Goal: Task Accomplishment & Management: Complete application form

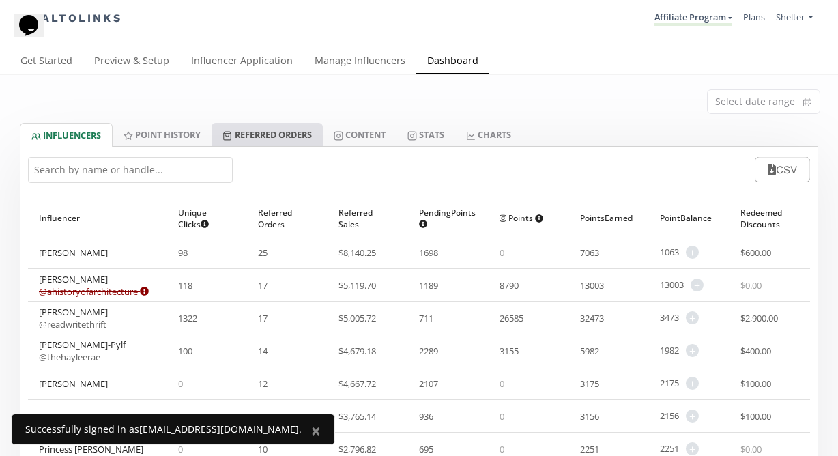
click at [285, 131] on link "Referred Orders" at bounding box center [267, 134] width 111 height 23
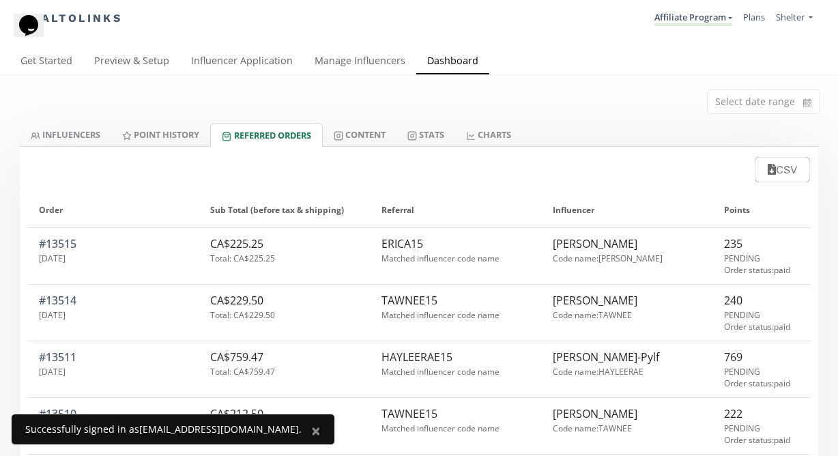
scroll to position [2, 0]
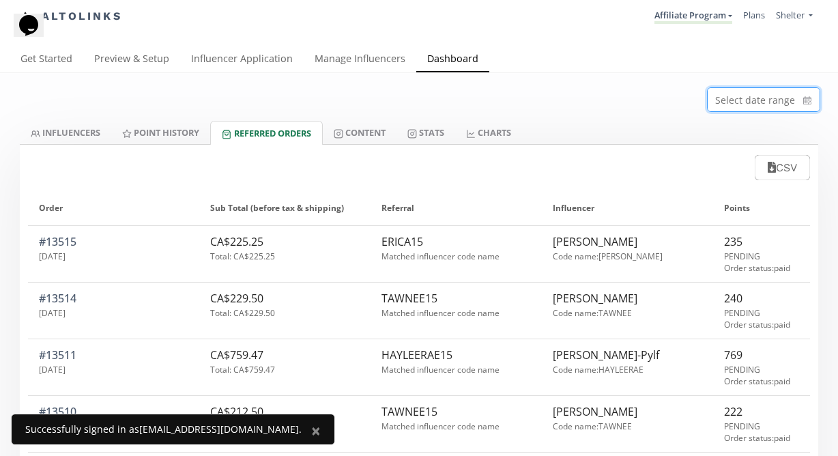
click at [747, 97] on input at bounding box center [764, 99] width 112 height 23
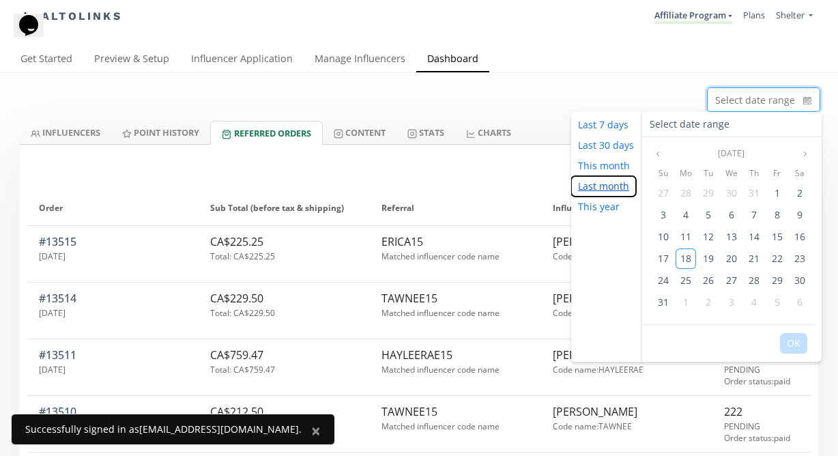
click at [614, 187] on button "Last month" at bounding box center [603, 186] width 65 height 20
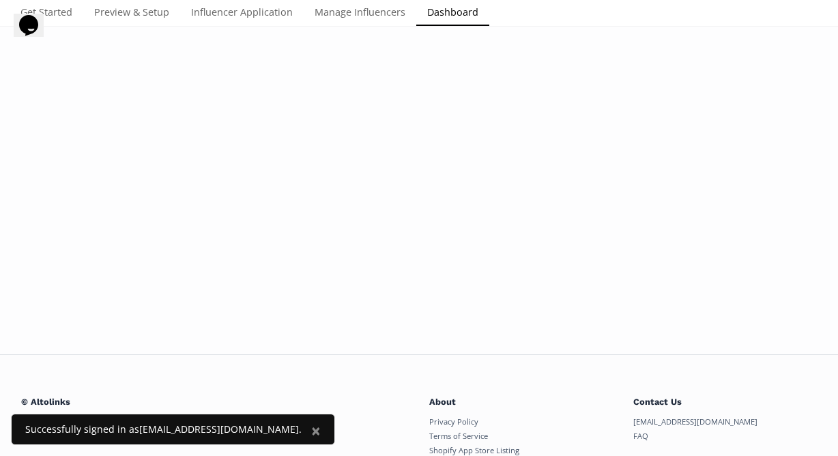
scroll to position [0, 0]
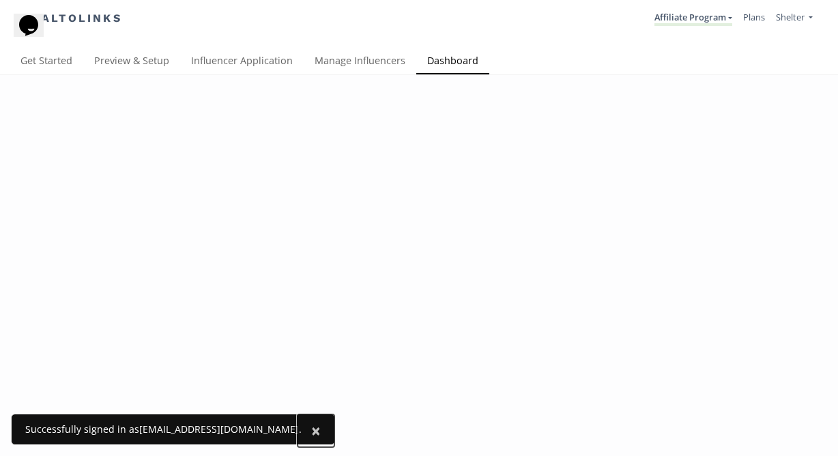
click at [311, 430] on span "×" at bounding box center [316, 430] width 10 height 23
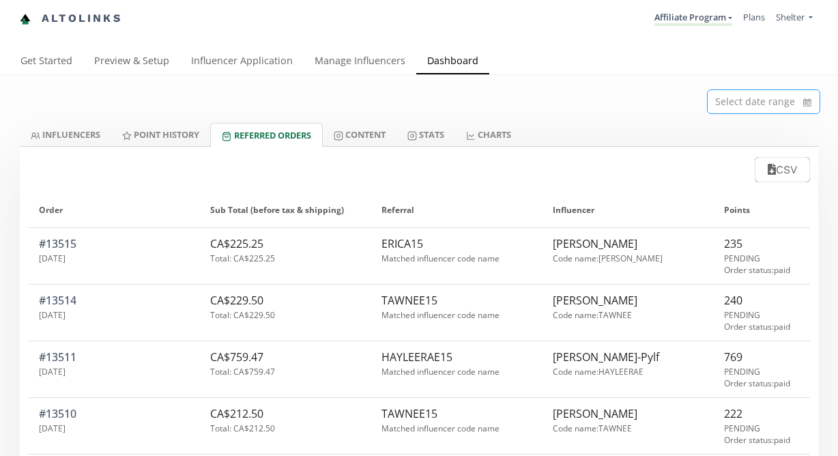
click at [769, 102] on input at bounding box center [764, 101] width 112 height 23
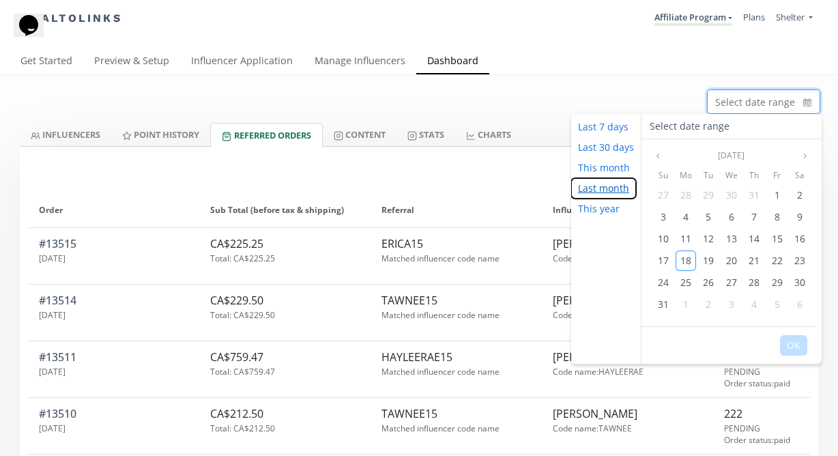
click at [613, 190] on button "Last month" at bounding box center [603, 188] width 65 height 20
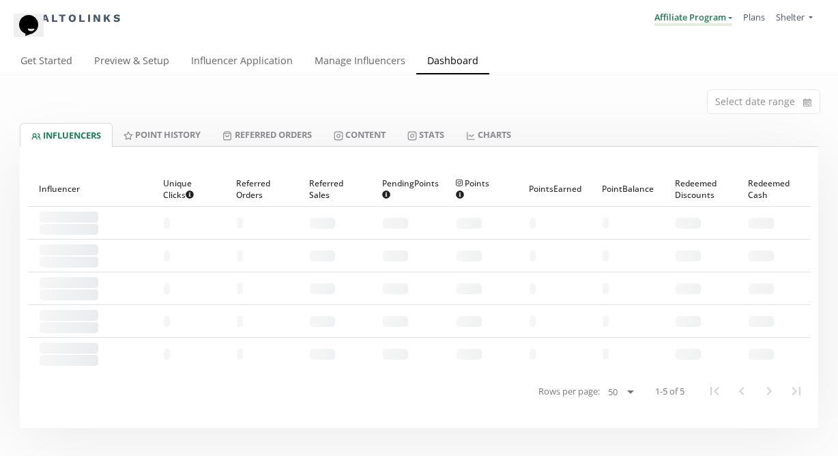
click at [713, 19] on link "Affiliate Program" at bounding box center [694, 18] width 78 height 15
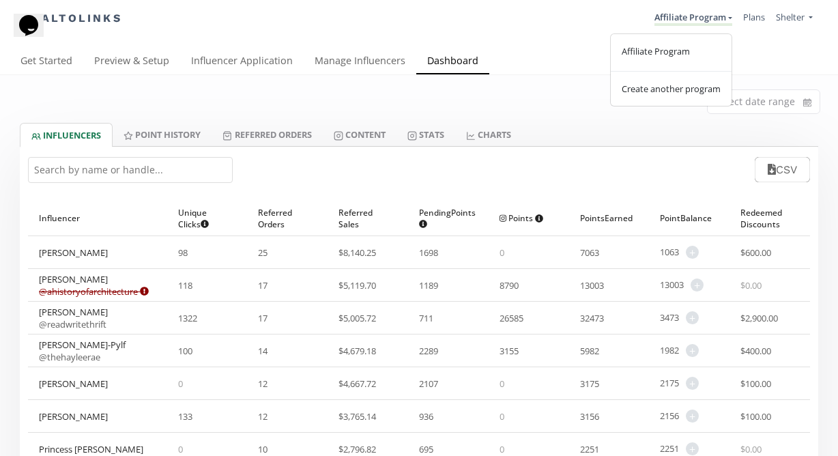
click at [558, 107] on div "Select date range" at bounding box center [419, 99] width 819 height 48
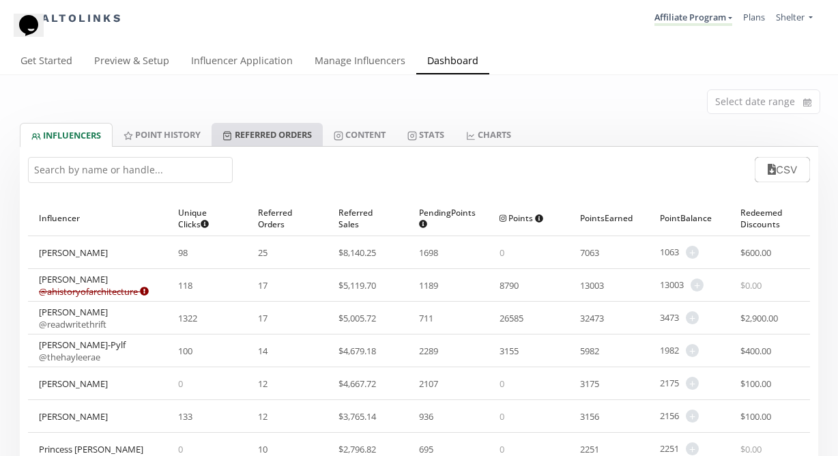
click at [281, 134] on link "Referred Orders" at bounding box center [267, 134] width 111 height 23
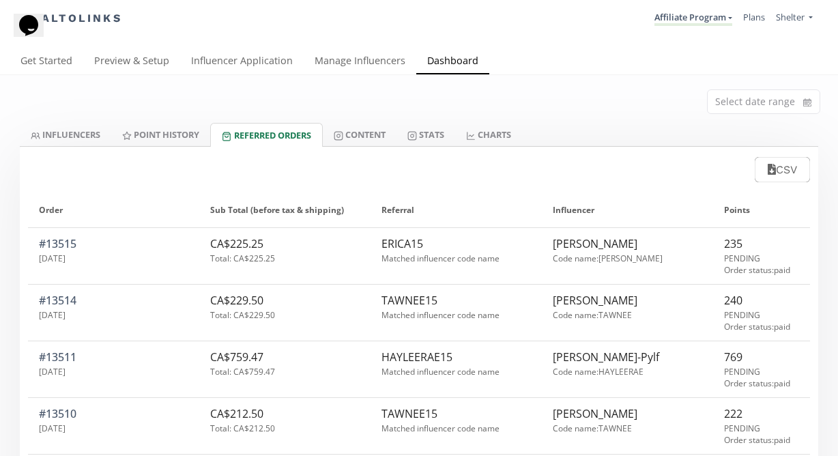
click at [99, 16] on link "Altolinks" at bounding box center [71, 19] width 102 height 23
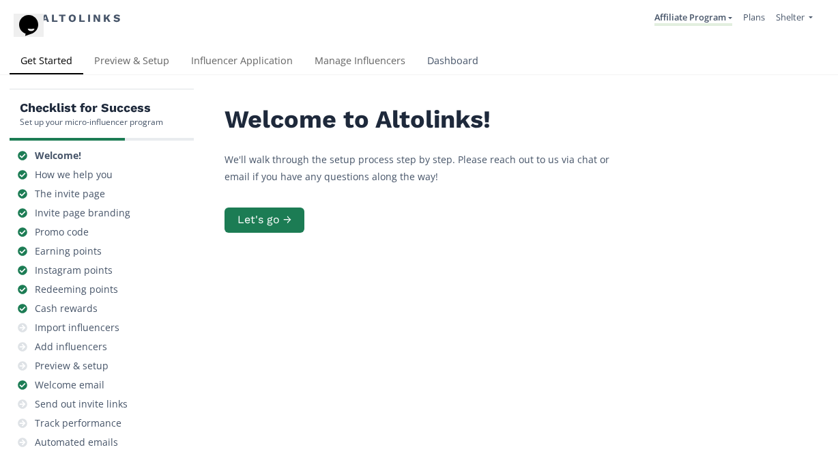
click at [439, 64] on link "Dashboard" at bounding box center [452, 61] width 73 height 27
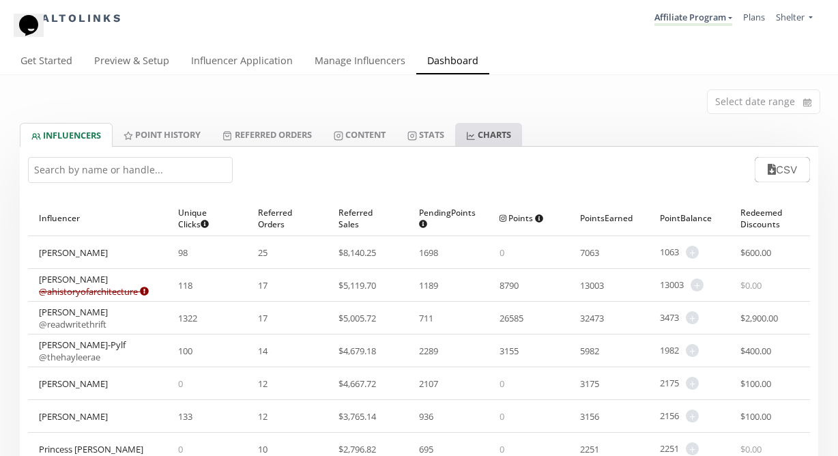
click at [502, 135] on link "CHARTS" at bounding box center [488, 134] width 67 height 23
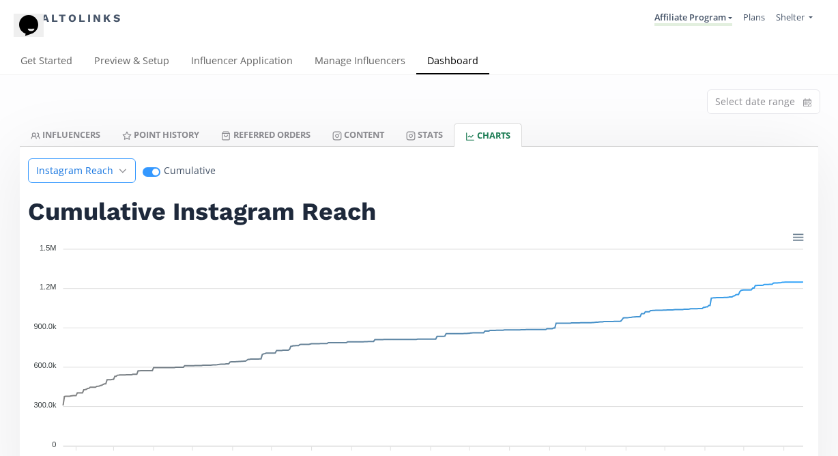
click at [115, 175] on div "Instagram Reach" at bounding box center [82, 170] width 108 height 25
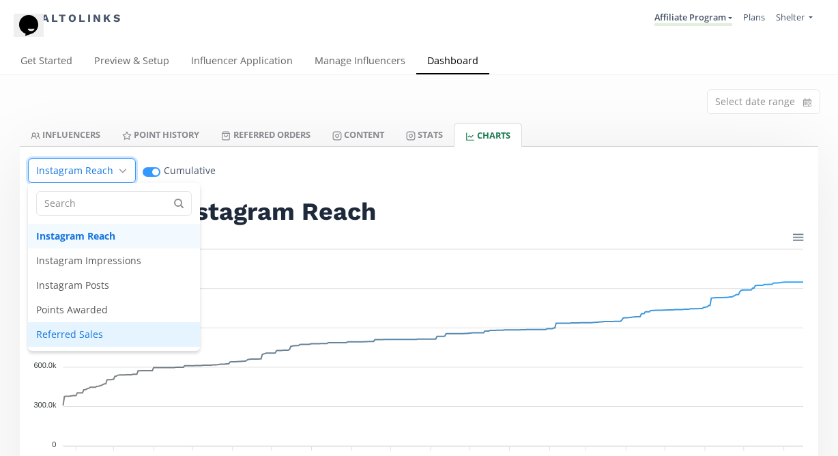
click at [109, 332] on span "Referred Sales" at bounding box center [114, 334] width 172 height 25
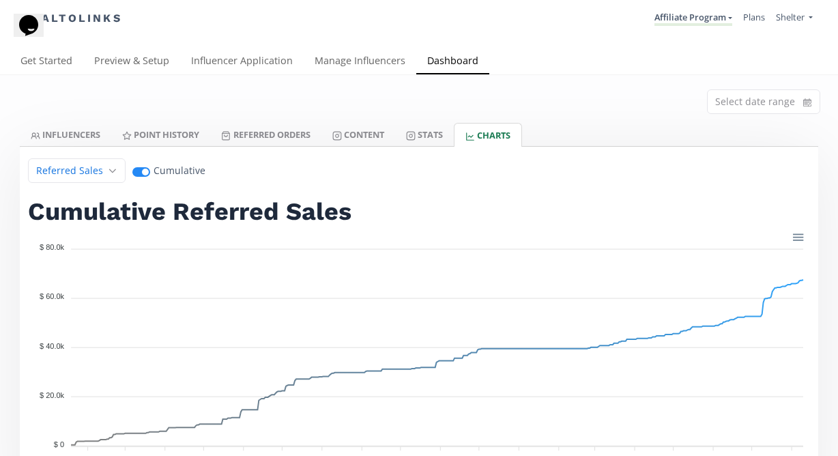
click at [145, 173] on span at bounding box center [141, 172] width 18 height 10
click at [145, 173] on input "Open" at bounding box center [141, 171] width 18 height 14
checkbox input "false"
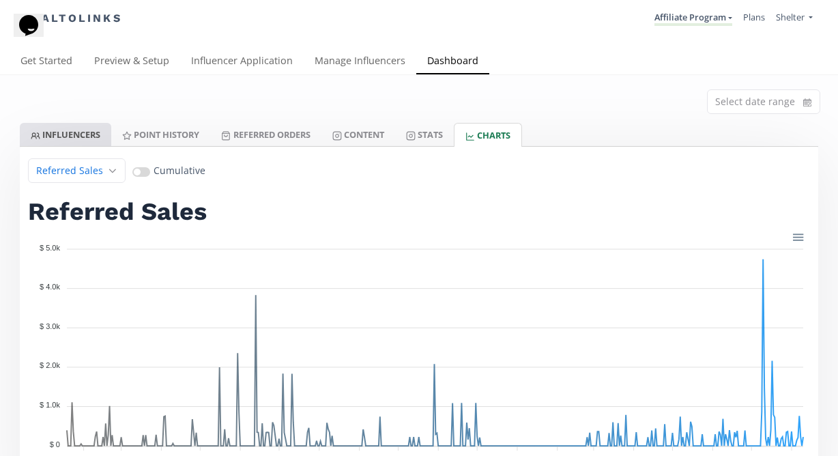
click at [88, 139] on link "INFLUENCERS" at bounding box center [65, 134] width 91 height 23
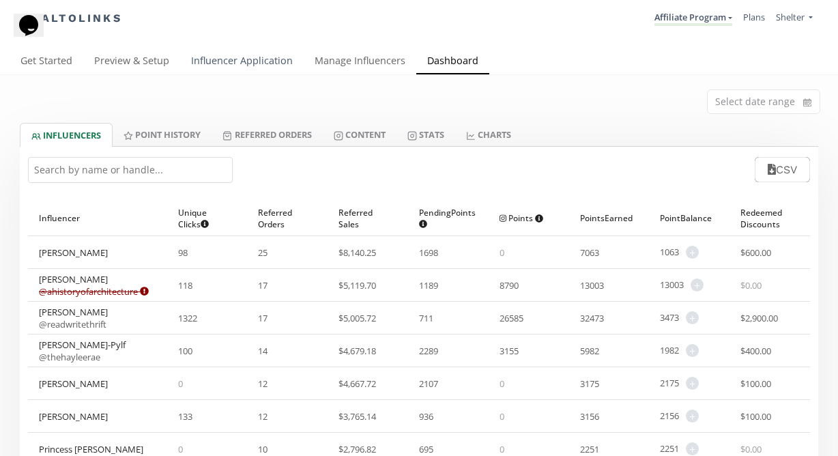
click at [259, 56] on link "Influencer Application" at bounding box center [242, 61] width 124 height 27
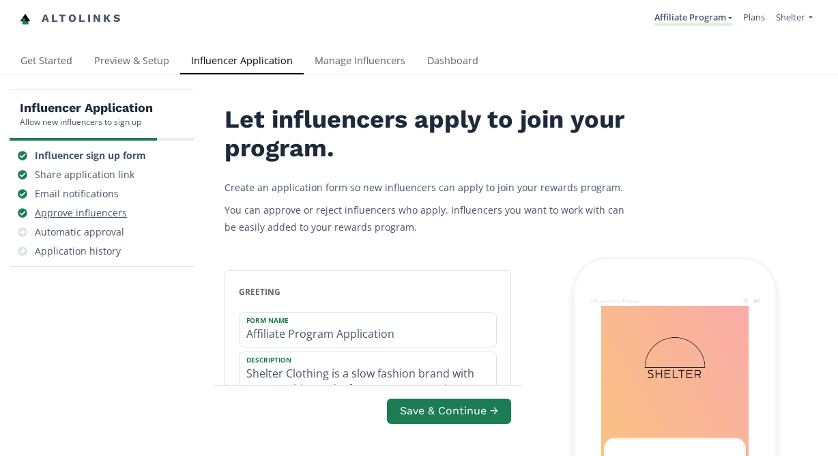
click at [117, 215] on div "Approve influencers" at bounding box center [81, 213] width 92 height 14
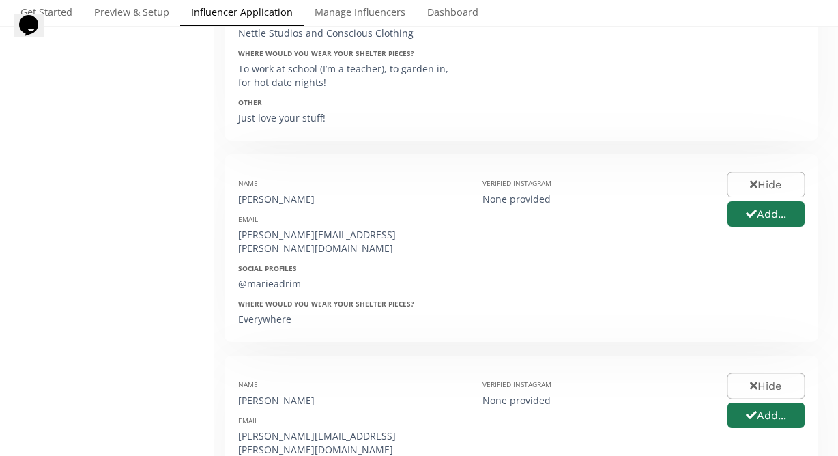
scroll to position [987, 0]
click at [756, 200] on button "Add..." at bounding box center [765, 214] width 81 height 29
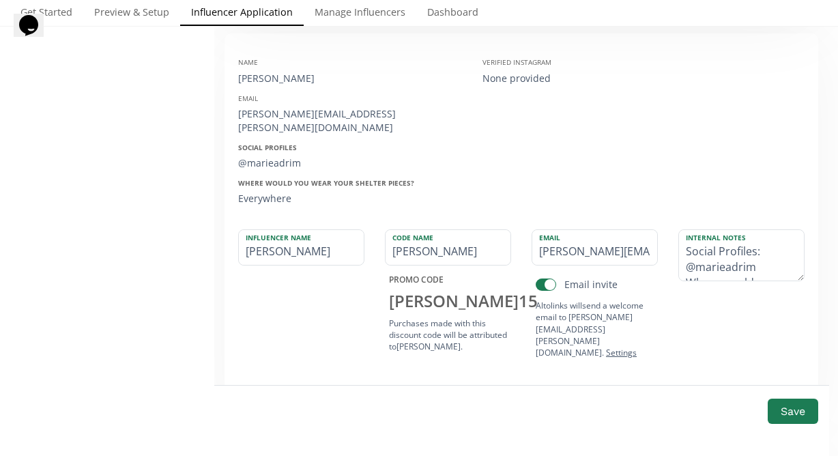
scroll to position [1109, 0]
click at [603, 229] on input "[PERSON_NAME][EMAIL_ADDRESS][PERSON_NAME][DOMAIN_NAME]" at bounding box center [594, 246] width 125 height 35
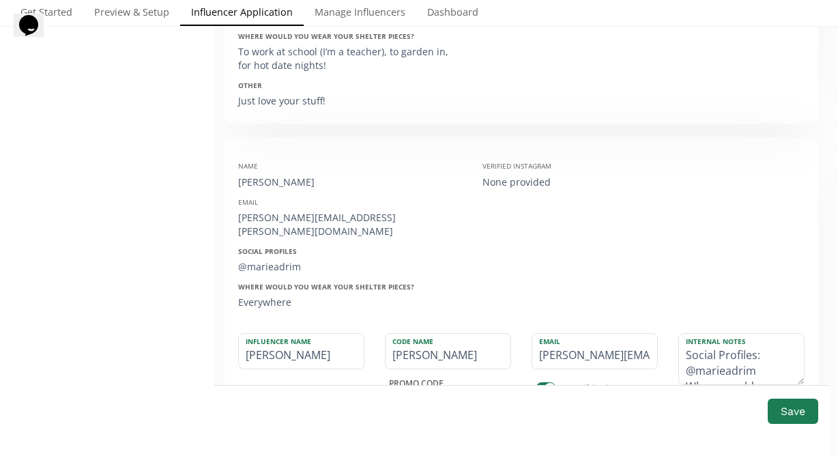
scroll to position [1003, 0]
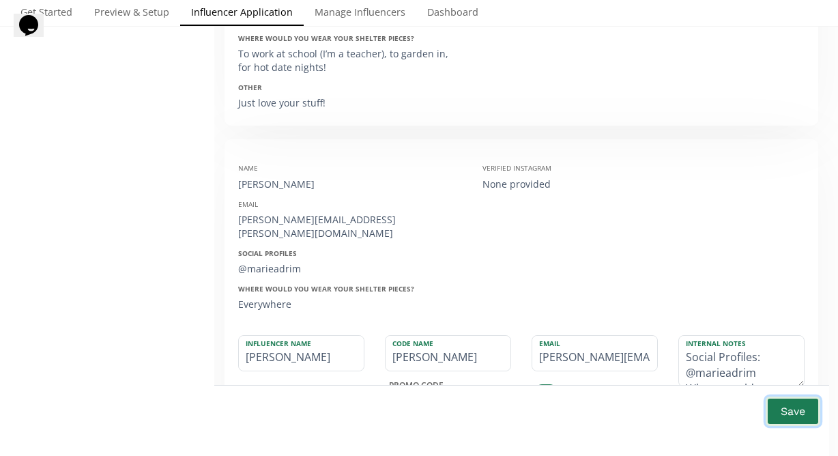
click at [784, 409] on button "Save" at bounding box center [793, 411] width 55 height 29
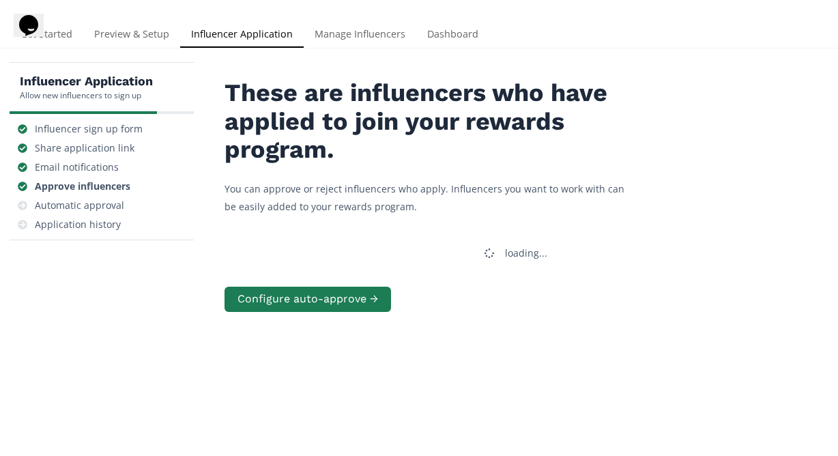
scroll to position [0, 0]
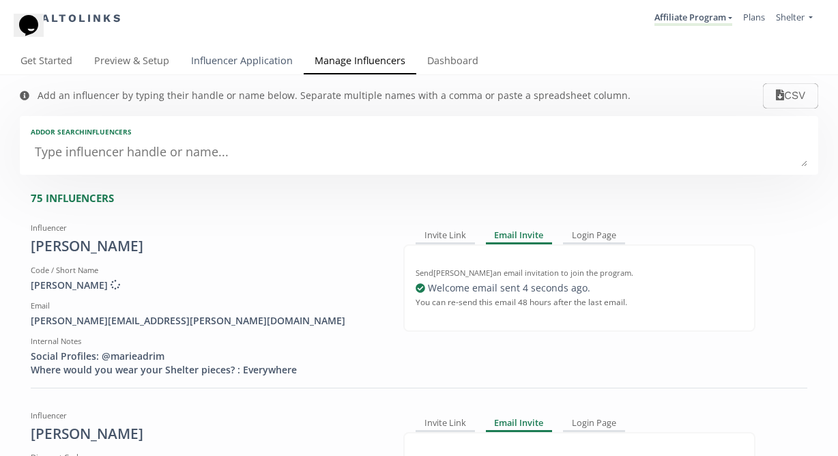
click at [239, 65] on link "Influencer Application" at bounding box center [242, 61] width 124 height 27
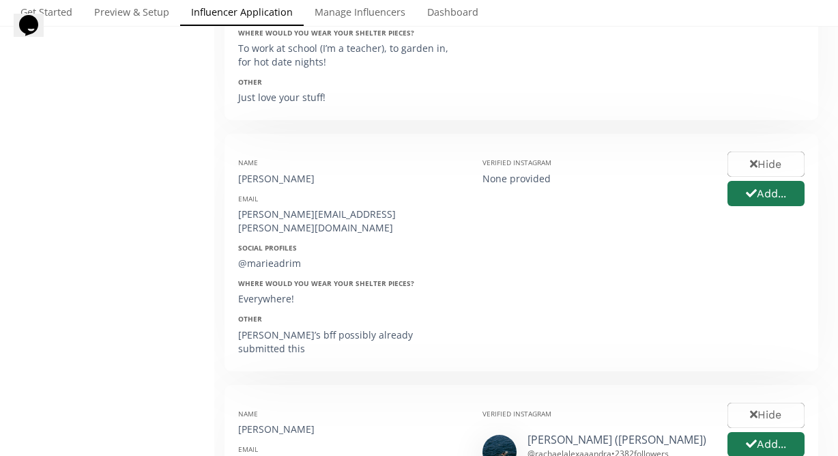
scroll to position [1018, 0]
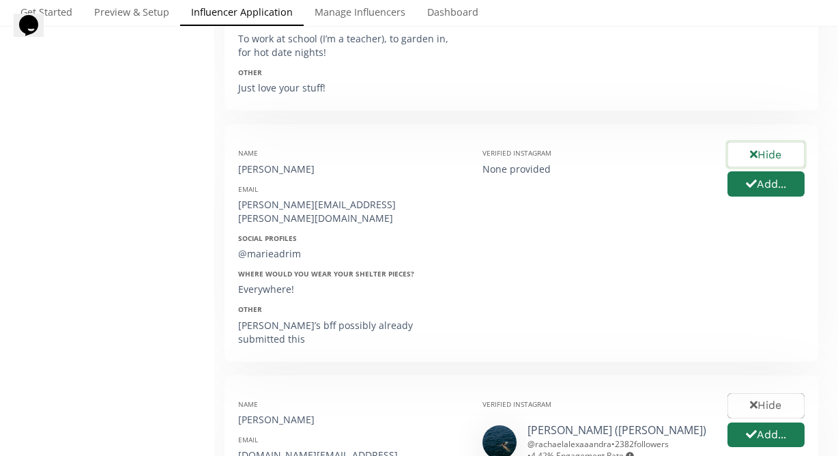
click at [778, 140] on button "Hide" at bounding box center [765, 154] width 81 height 29
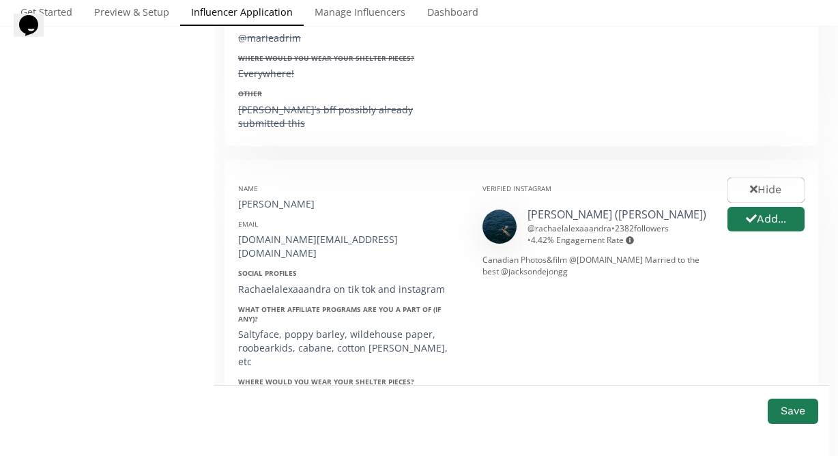
scroll to position [1231, 0]
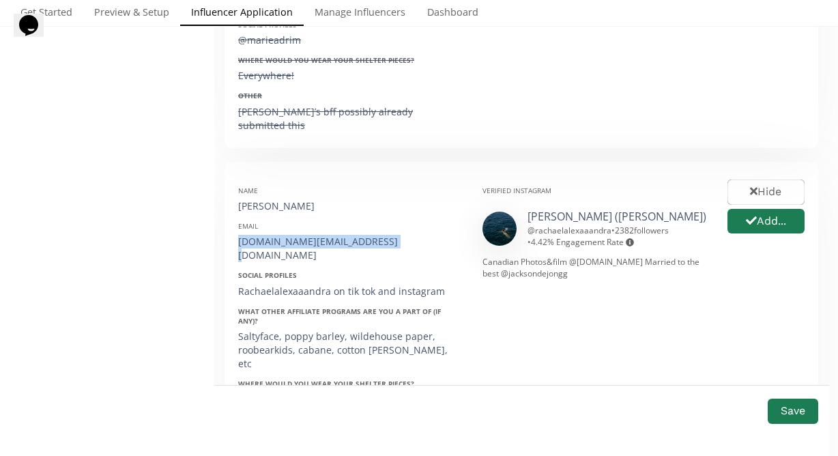
drag, startPoint x: 385, startPoint y: 158, endPoint x: 229, endPoint y: 161, distance: 156.3
click at [229, 175] on div "Name Rachael Willson Email rachaelalexandra.co@gmail.com Social Profiles Rachae…" at bounding box center [350, 350] width 244 height 351
copy div "[DOMAIN_NAME][EMAIL_ADDRESS][DOMAIN_NAME]"
click at [401, 235] on div "[DOMAIN_NAME][EMAIL_ADDRESS][DOMAIN_NAME]" at bounding box center [350, 248] width 224 height 27
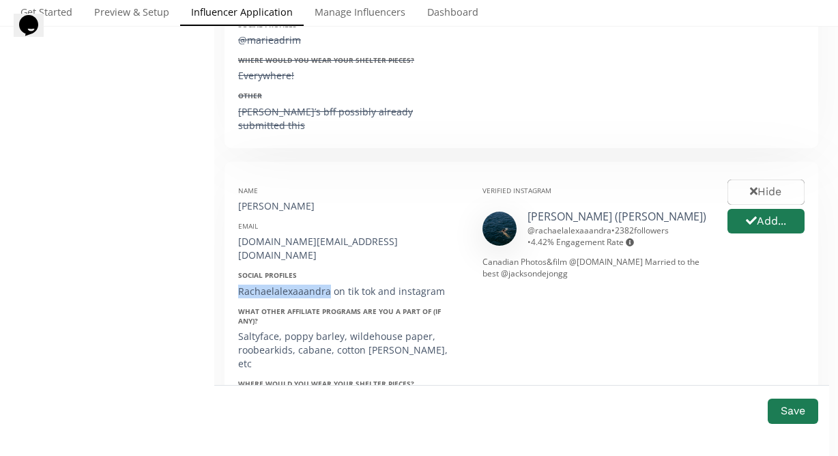
drag, startPoint x: 328, startPoint y: 195, endPoint x: 234, endPoint y: 198, distance: 93.5
click at [234, 198] on div "Name Rachael Willson Email rachaelalexandra.co@gmail.com Social Profiles Rachae…" at bounding box center [350, 350] width 244 height 351
copy div "Rachaelalexaaandra"
click at [383, 199] on div "[PERSON_NAME]" at bounding box center [350, 206] width 224 height 14
click at [770, 207] on button "Add..." at bounding box center [765, 221] width 81 height 29
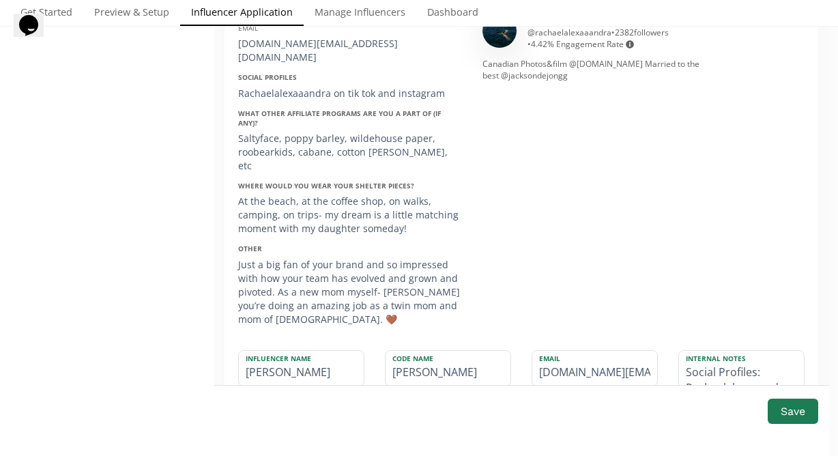
scroll to position [1436, 0]
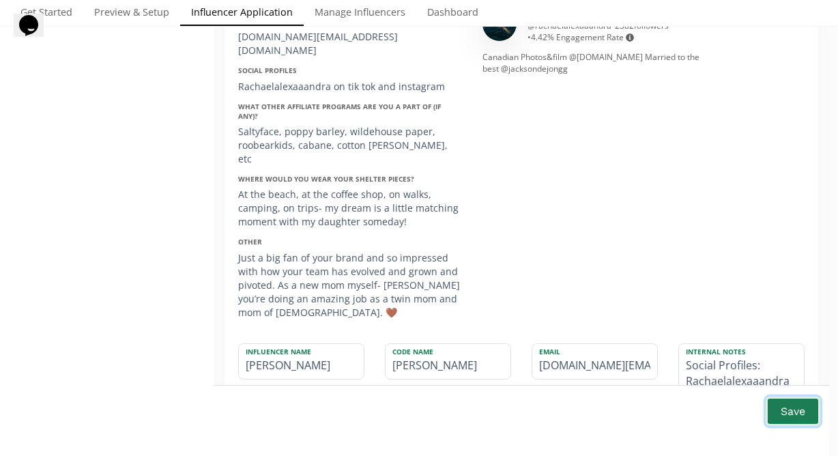
click at [782, 410] on button "Save" at bounding box center [793, 411] width 55 height 29
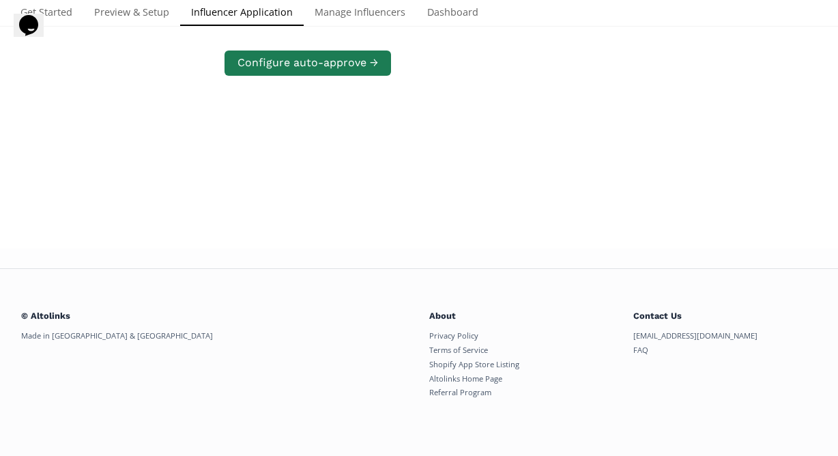
scroll to position [1031, 0]
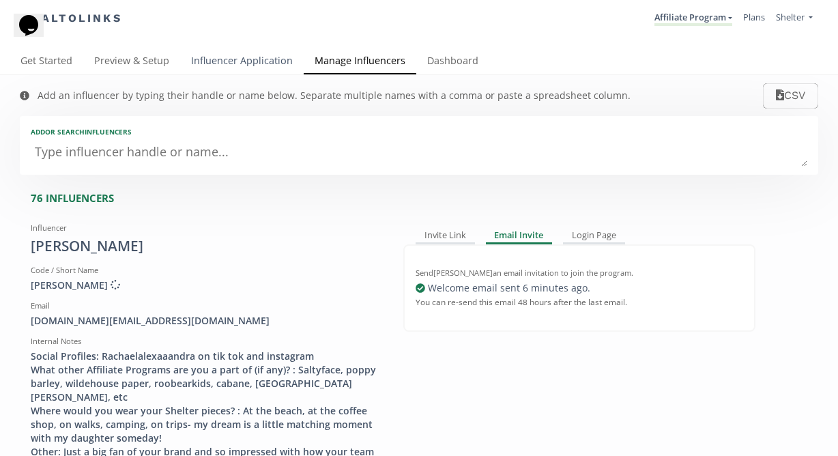
click at [256, 68] on link "Influencer Application" at bounding box center [242, 61] width 124 height 27
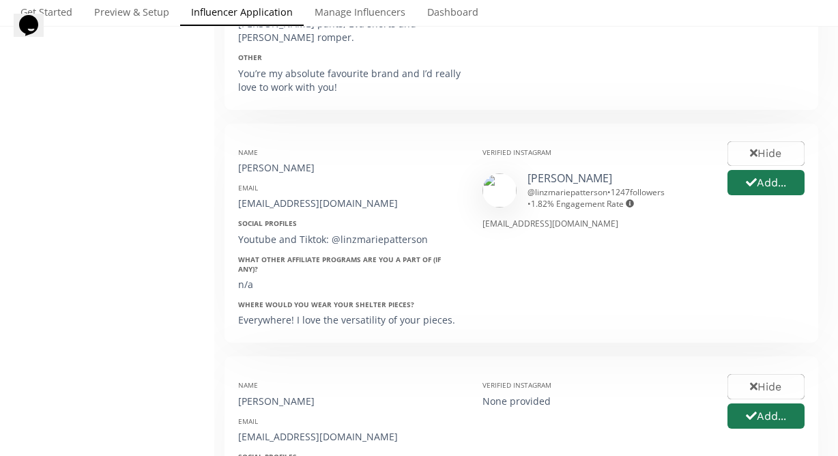
scroll to position [491, 0]
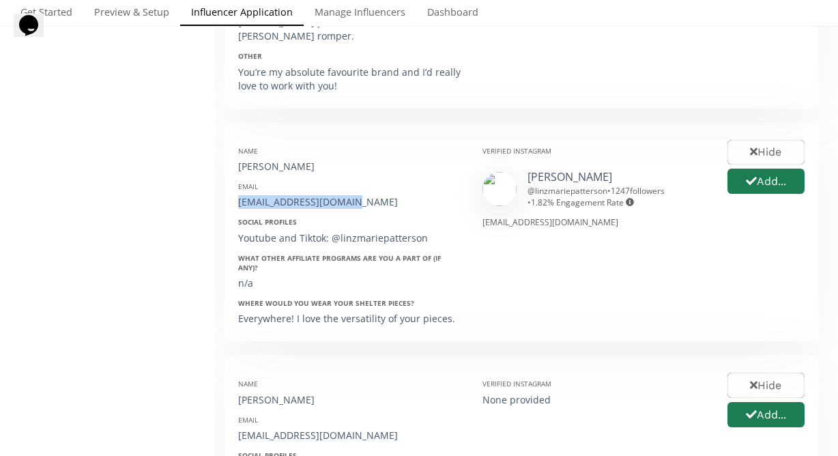
drag, startPoint x: 355, startPoint y: 164, endPoint x: 228, endPoint y: 164, distance: 126.9
click at [228, 164] on div "Name Lindsay Patterson Email linzmarie321@gmail.com Social Profiles Youtube and…" at bounding box center [350, 232] width 244 height 192
copy div "[EMAIL_ADDRESS][DOMAIN_NAME]"
drag, startPoint x: 321, startPoint y: 128, endPoint x: 225, endPoint y: 128, distance: 96.2
click at [225, 128] on div "Name Lindsay Patterson Email linzmarie321@gmail.com Social Profiles Youtube and…" at bounding box center [522, 232] width 594 height 220
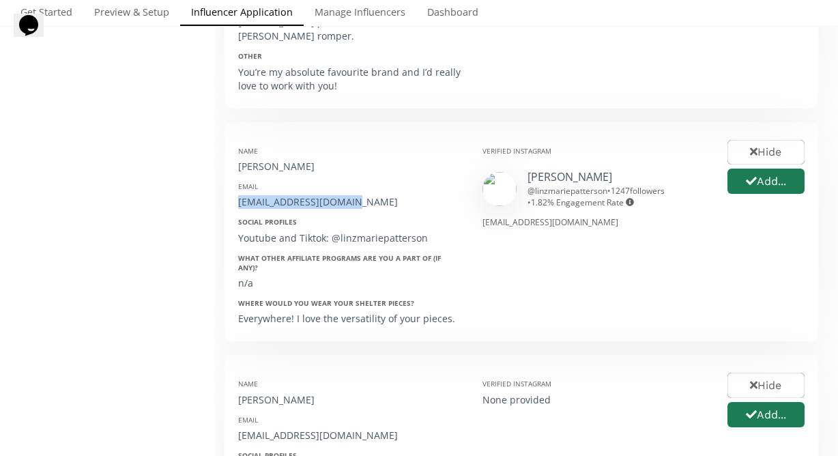
copy div "[PERSON_NAME]"
drag, startPoint x: 425, startPoint y: 203, endPoint x: 330, endPoint y: 204, distance: 94.2
click at [330, 231] on div "Youtube and Tiktok: @linzmariepatterson" at bounding box center [350, 238] width 224 height 14
copy div "@linzmariepatterson"
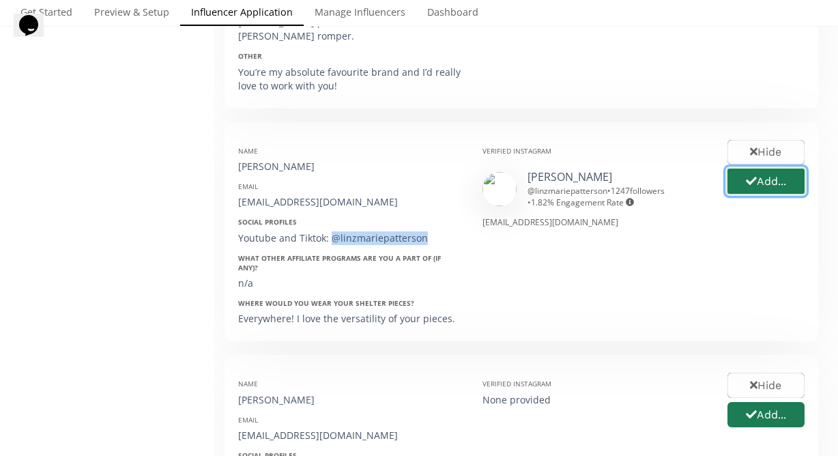
click at [777, 167] on button "Add..." at bounding box center [765, 181] width 81 height 29
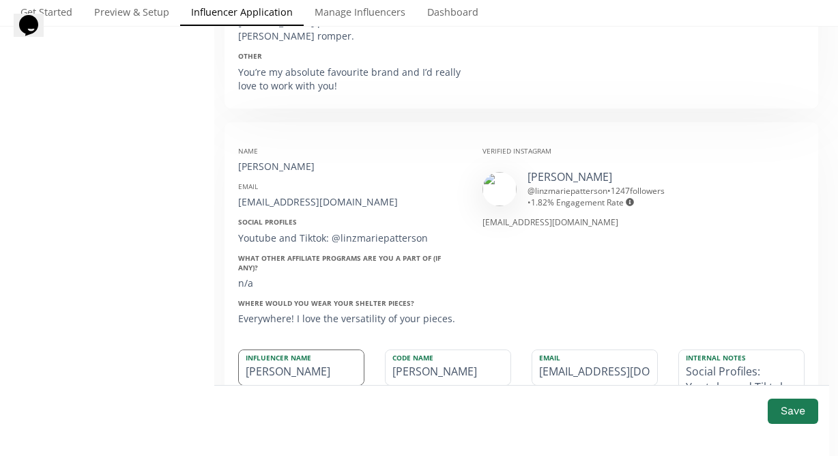
drag, startPoint x: 444, startPoint y: 324, endPoint x: 326, endPoint y: 324, distance: 117.4
click at [326, 349] on div "Influencer Name Lindsay Patterson Code Name LINDSAY PROMO CODE LINDSAY 15 Purch…" at bounding box center [521, 412] width 587 height 127
paste input "NOVEMBER 18"
drag, startPoint x: 484, startPoint y: 322, endPoint x: 347, endPoint y: 321, distance: 136.5
click at [347, 349] on div "Influencer Name Lindsay Patterson Code Name NOVEMBER 18 15 is appended automati…" at bounding box center [521, 424] width 587 height 150
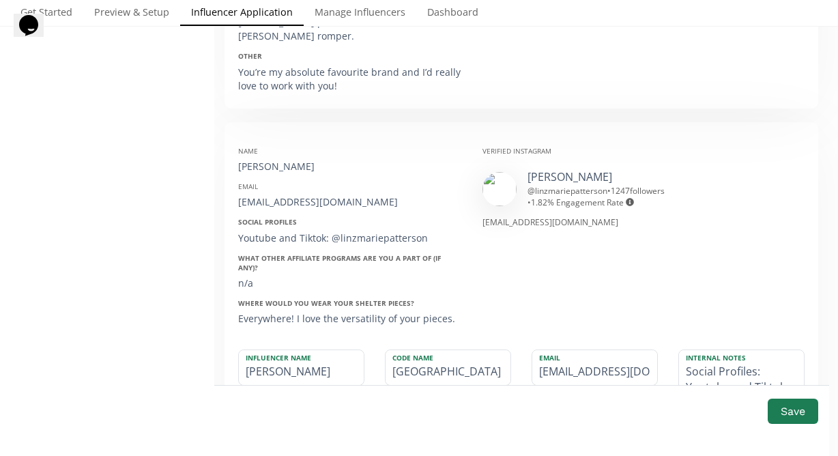
type input "LINZ"
click at [532, 228] on div "Verified Instagram lindsay marie @ linzmariepatterson • 1247 followers • 1.82 %…" at bounding box center [594, 232] width 244 height 192
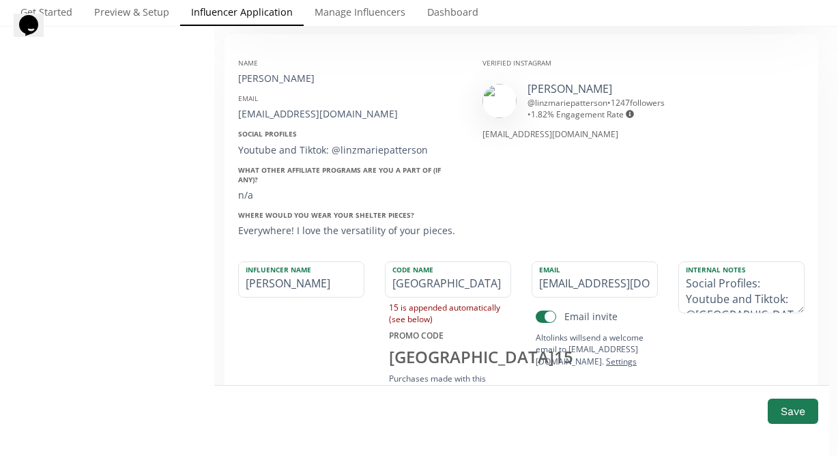
scroll to position [586, 0]
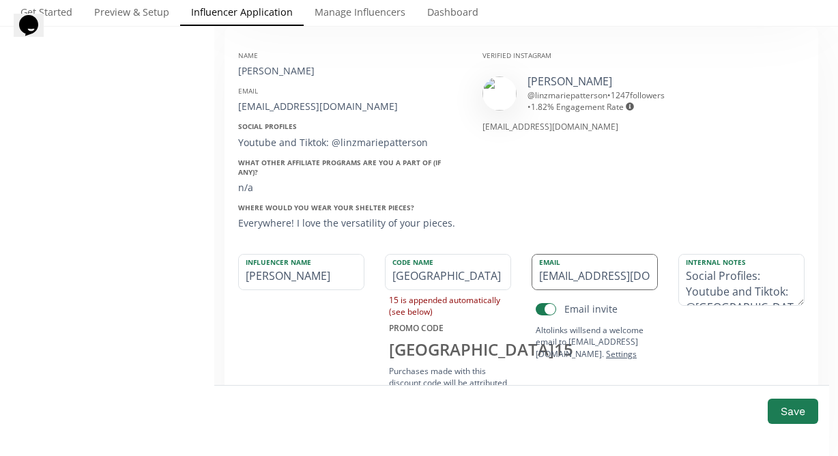
click at [633, 255] on input "[EMAIL_ADDRESS][DOMAIN_NAME]" at bounding box center [594, 272] width 125 height 35
click at [799, 413] on button "Save" at bounding box center [793, 411] width 55 height 29
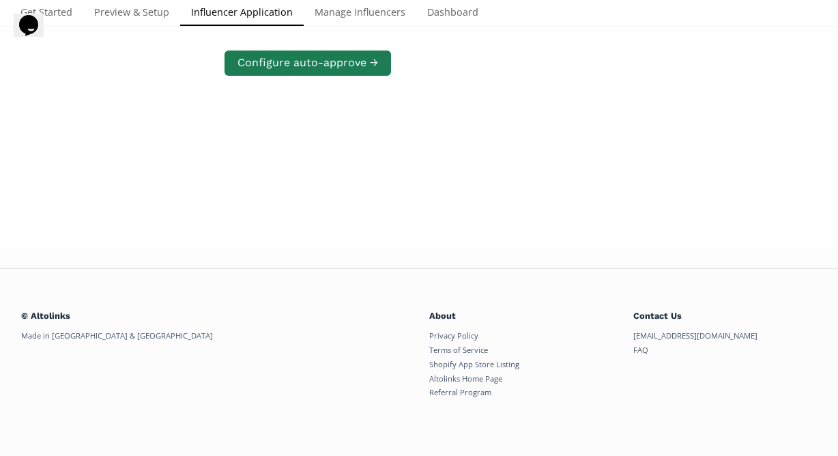
scroll to position [0, 0]
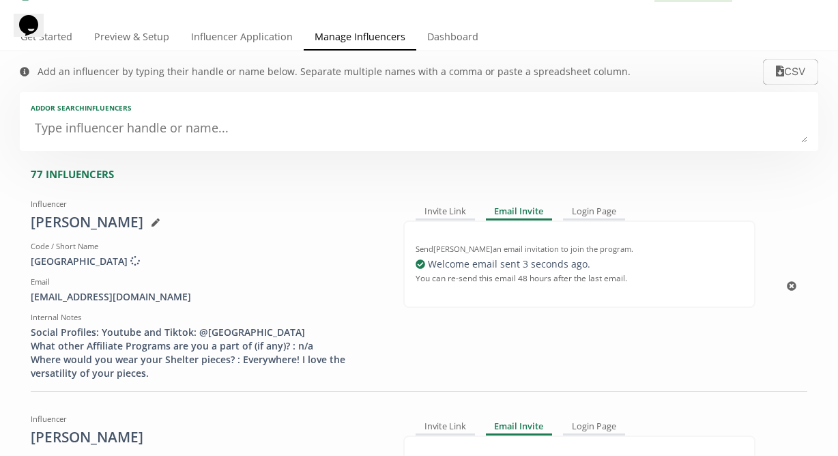
scroll to position [28, 0]
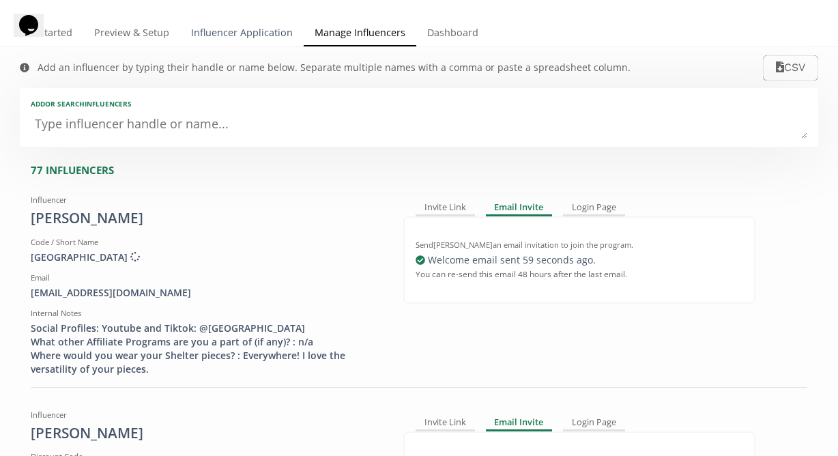
click at [244, 40] on link "Influencer Application" at bounding box center [242, 33] width 124 height 27
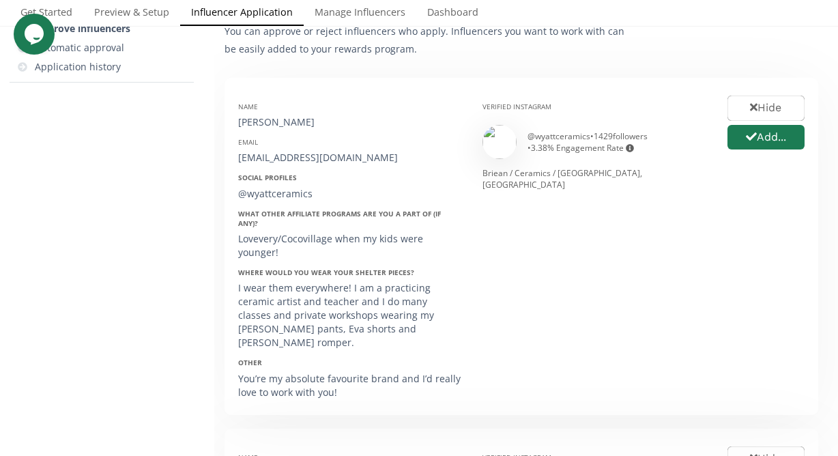
scroll to position [183, 0]
drag, startPoint x: 383, startPoint y: 160, endPoint x: 226, endPoint y: 159, distance: 157.0
click at [226, 159] on div "Name [PERSON_NAME] Email [EMAIL_ADDRESS][DOMAIN_NAME] Social Profiles @wyattcer…" at bounding box center [522, 247] width 594 height 337
copy div "hello@wyattceramics.com"
click at [777, 112] on button "Hide" at bounding box center [765, 109] width 81 height 29
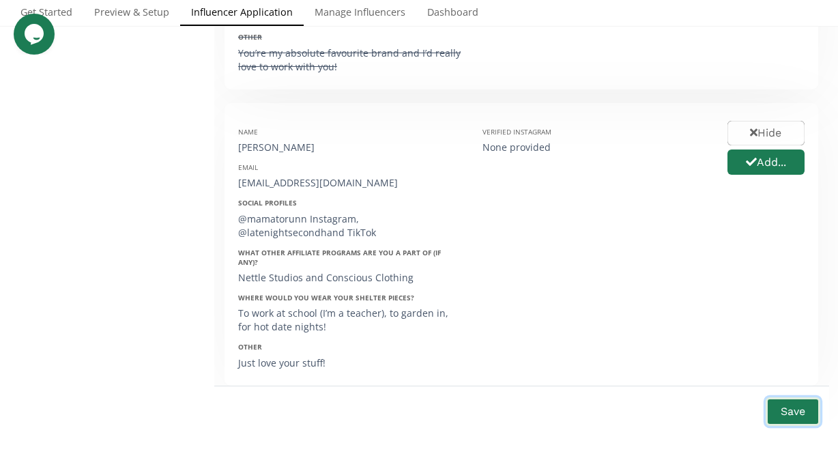
click at [791, 397] on button "Save" at bounding box center [793, 411] width 55 height 29
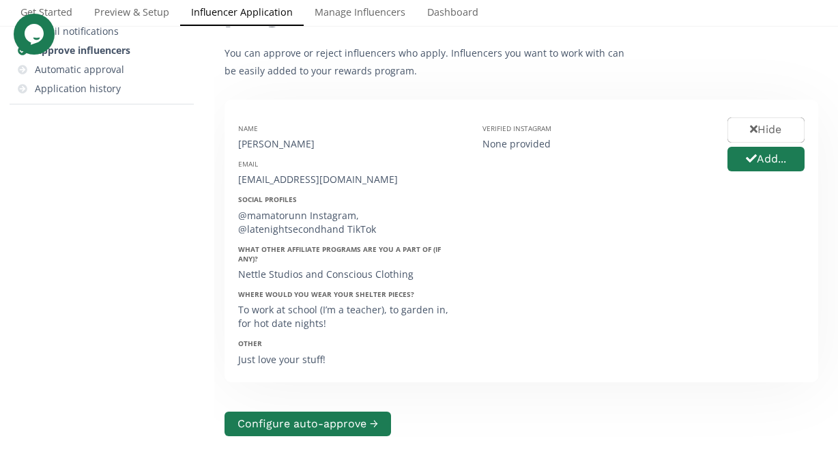
scroll to position [154, 0]
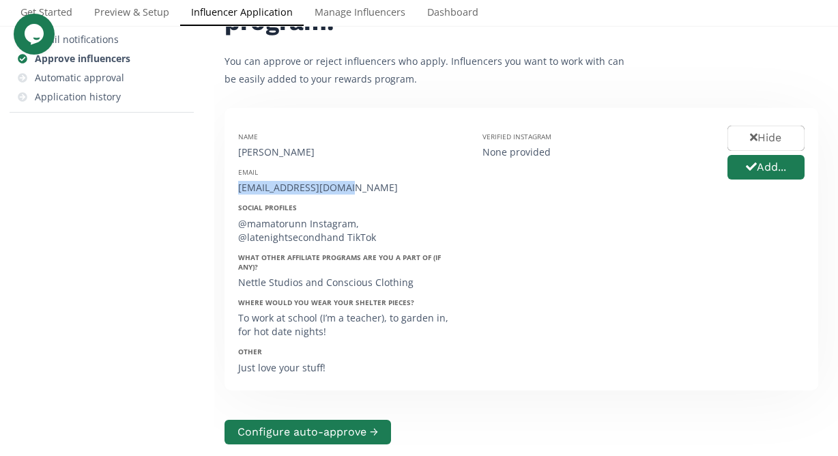
drag, startPoint x: 356, startPoint y: 186, endPoint x: 225, endPoint y: 186, distance: 131.0
click at [225, 186] on div "Name Torunn Kim Email hellotorunn@gmail.com Social Profiles @mamatorunn Instagr…" at bounding box center [522, 249] width 594 height 283
copy div "[EMAIL_ADDRESS][DOMAIN_NAME]"
drag, startPoint x: 302, startPoint y: 149, endPoint x: 225, endPoint y: 149, distance: 76.4
click at [225, 149] on div "Name Torunn Kim Email hellotorunn@gmail.com Social Profiles @mamatorunn Instagr…" at bounding box center [522, 249] width 594 height 283
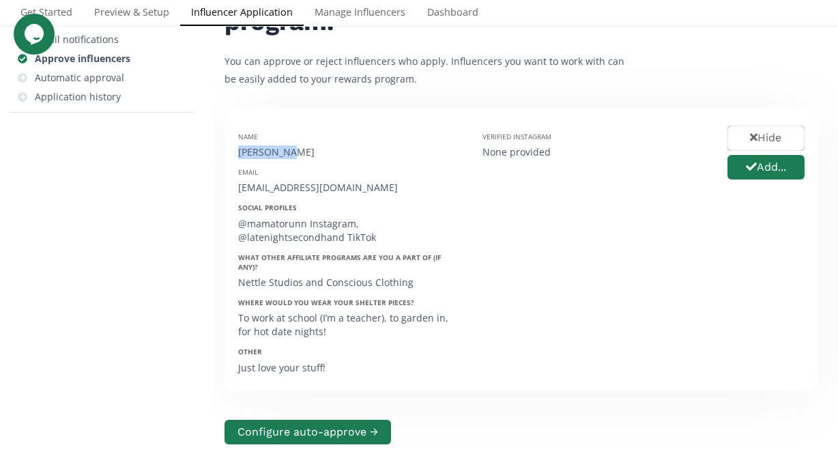
copy div "[PERSON_NAME]"
click at [345, 158] on div "[PERSON_NAME]" at bounding box center [350, 152] width 224 height 14
drag, startPoint x: 305, startPoint y: 225, endPoint x: 235, endPoint y: 225, distance: 69.6
click at [235, 225] on div "Name Torunn Kim Email hellotorunn@gmail.com Social Profiles @mamatorunn Instagr…" at bounding box center [350, 248] width 244 height 255
copy div "@mamatorunn"
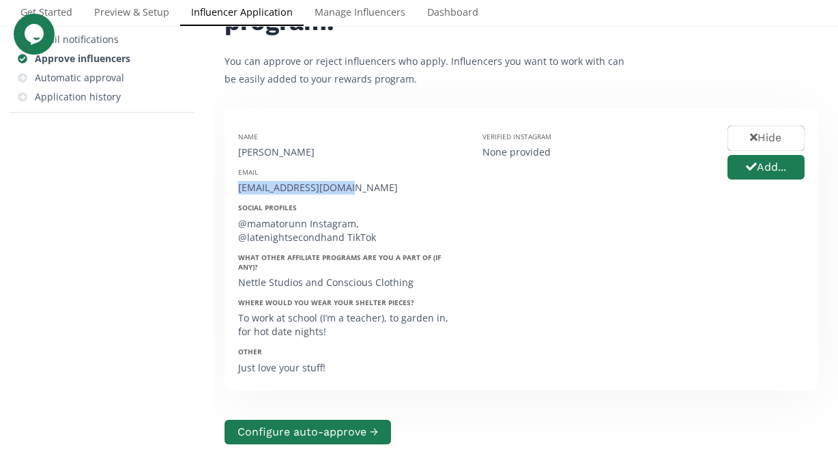
drag, startPoint x: 351, startPoint y: 190, endPoint x: 226, endPoint y: 190, distance: 125.6
click at [226, 190] on div "Name Torunn Kim Email hellotorunn@gmail.com Social Profiles @mamatorunn Instagr…" at bounding box center [522, 249] width 594 height 283
copy div "[EMAIL_ADDRESS][DOMAIN_NAME]"
click at [757, 169] on button "Add..." at bounding box center [765, 167] width 81 height 29
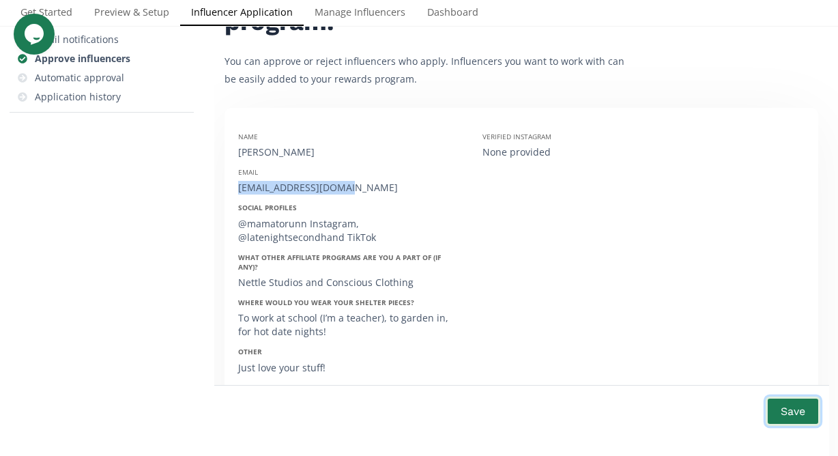
click at [790, 412] on button "Save" at bounding box center [793, 411] width 55 height 29
